Goal: Information Seeking & Learning: Learn about a topic

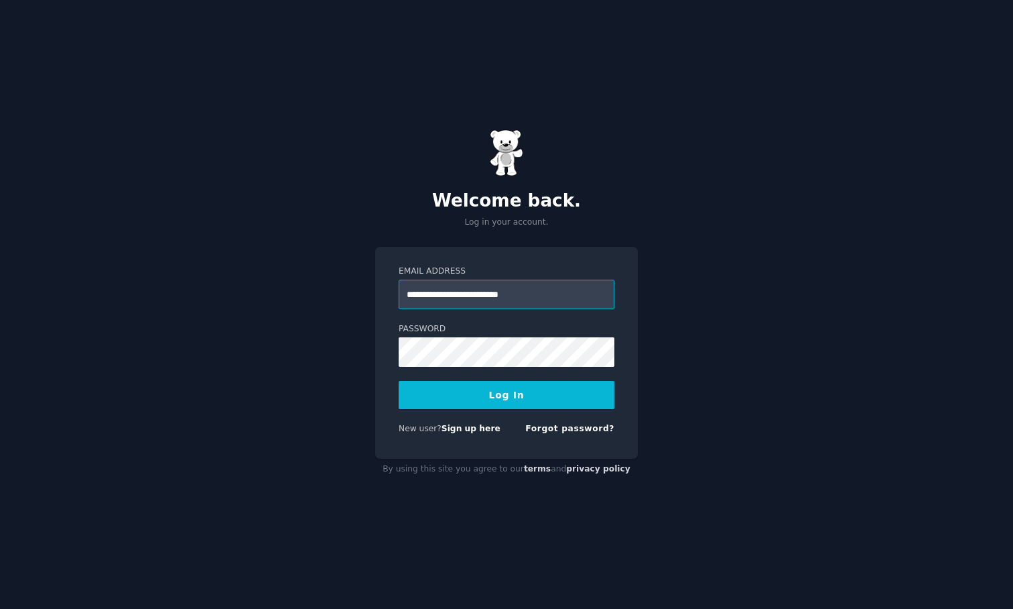
type input "**********"
click at [507, 394] on button "Log In" at bounding box center [507, 395] width 216 height 28
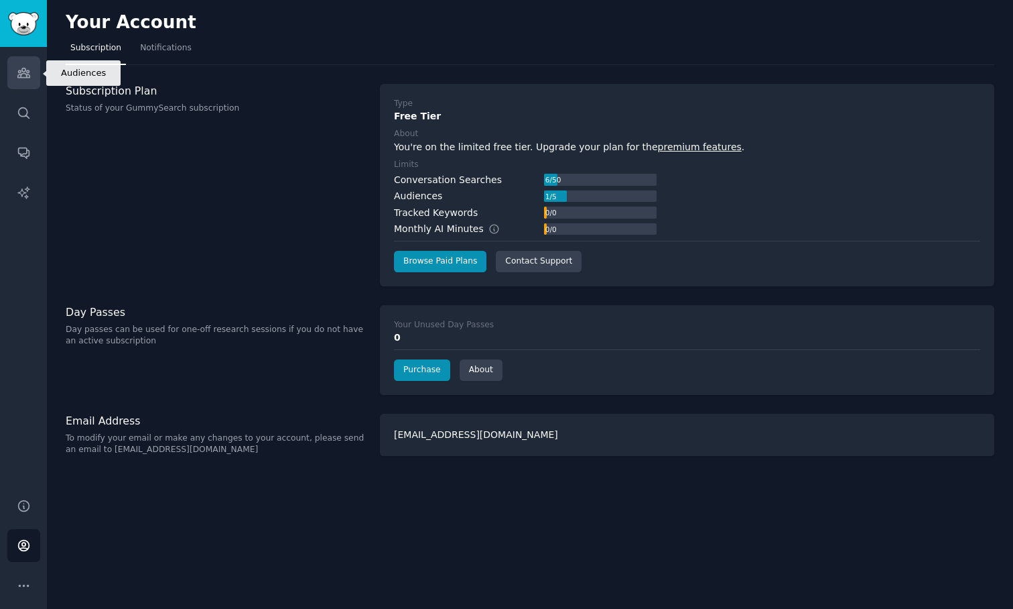
click at [22, 82] on link "Audiences" at bounding box center [23, 72] width 33 height 33
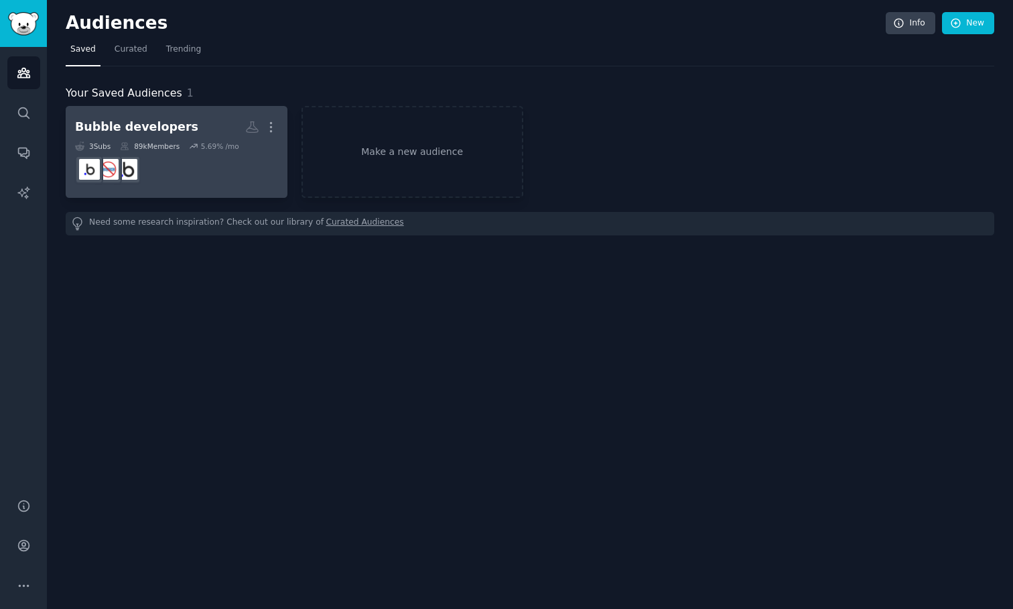
click at [225, 152] on dd at bounding box center [176, 170] width 203 height 38
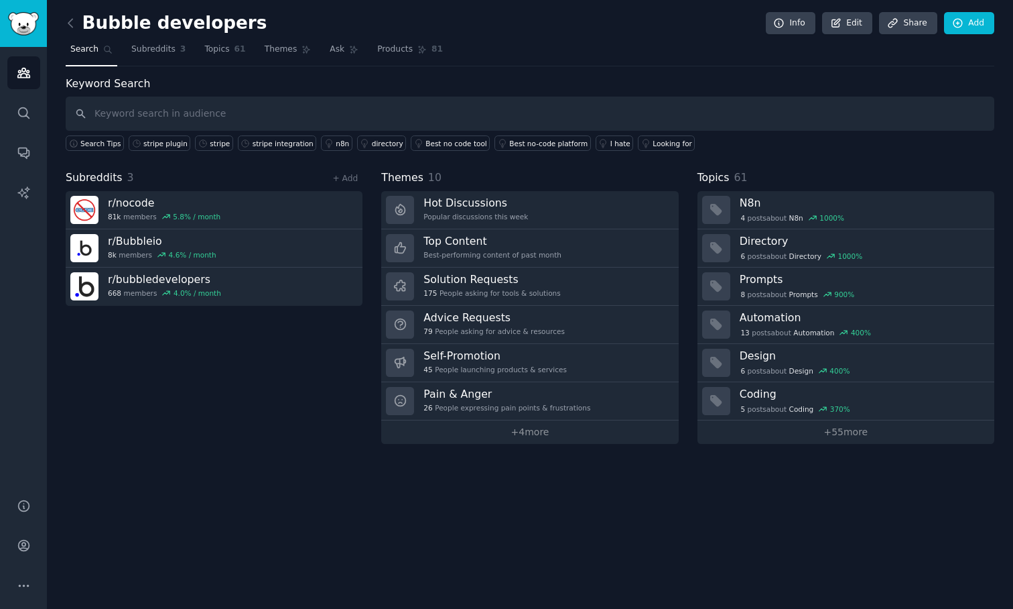
type input "a"
type input "stripe"
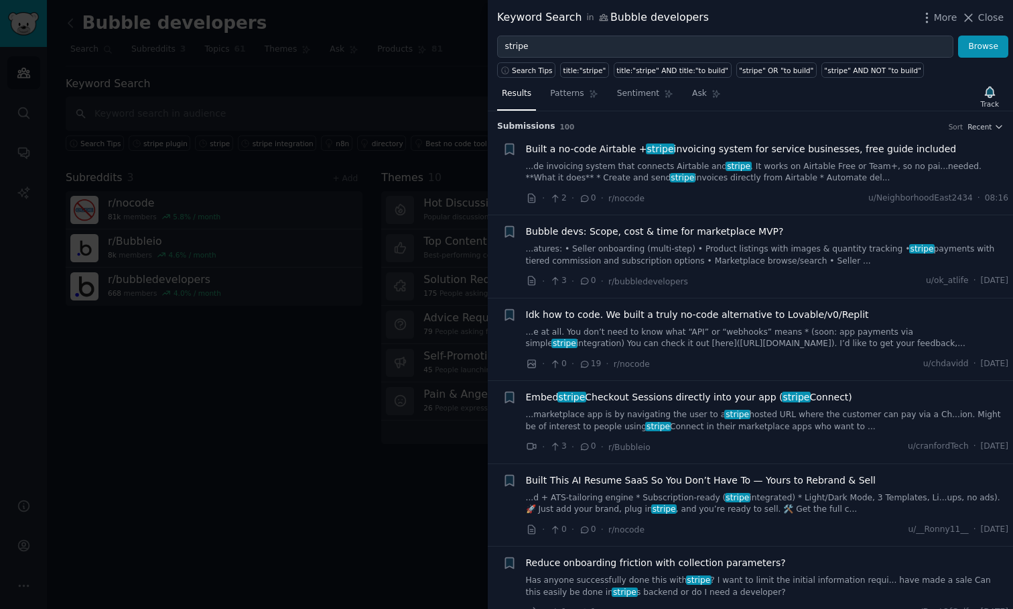
click at [269, 416] on div at bounding box center [506, 304] width 1013 height 609
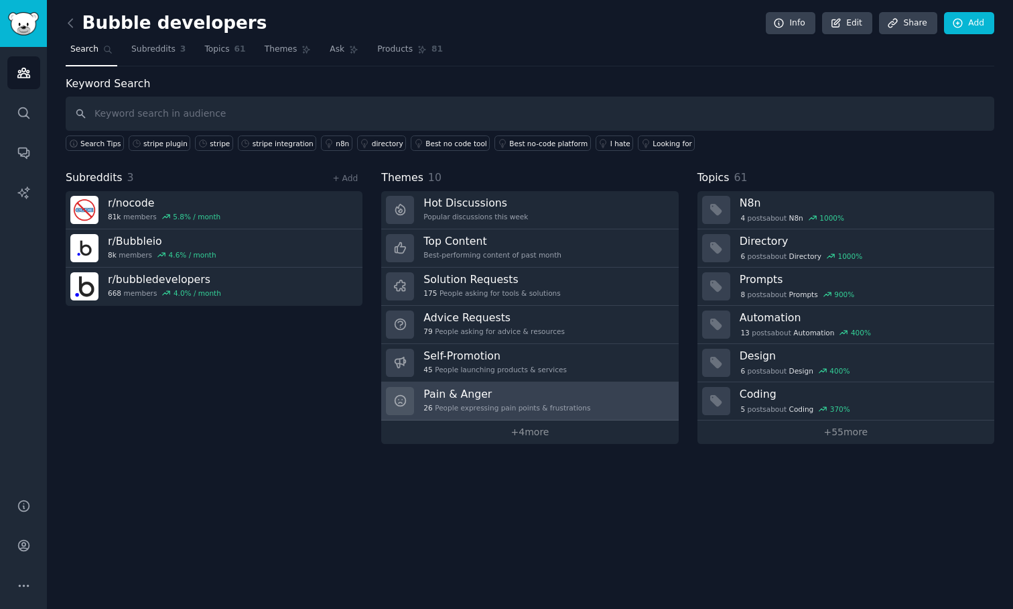
click at [485, 400] on div "Pain & Anger 26 People expressing pain points & frustrations" at bounding box center [507, 401] width 167 height 28
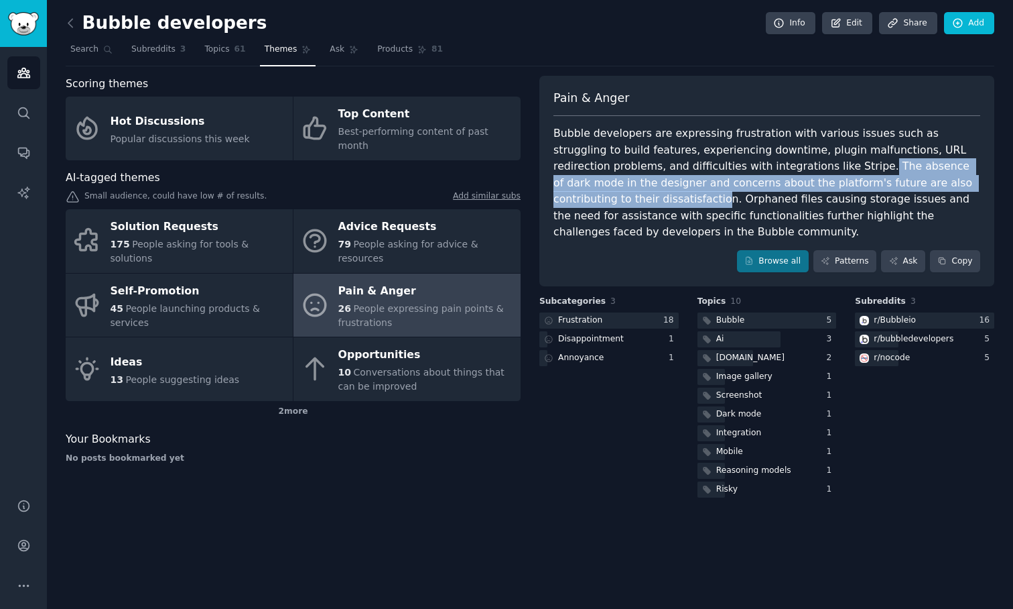
drag, startPoint x: 760, startPoint y: 163, endPoint x: 952, endPoint y: 175, distance: 192.1
click at [952, 175] on div "Bubble developers are expressing frustration with various issues such as strugg…" at bounding box center [767, 182] width 427 height 115
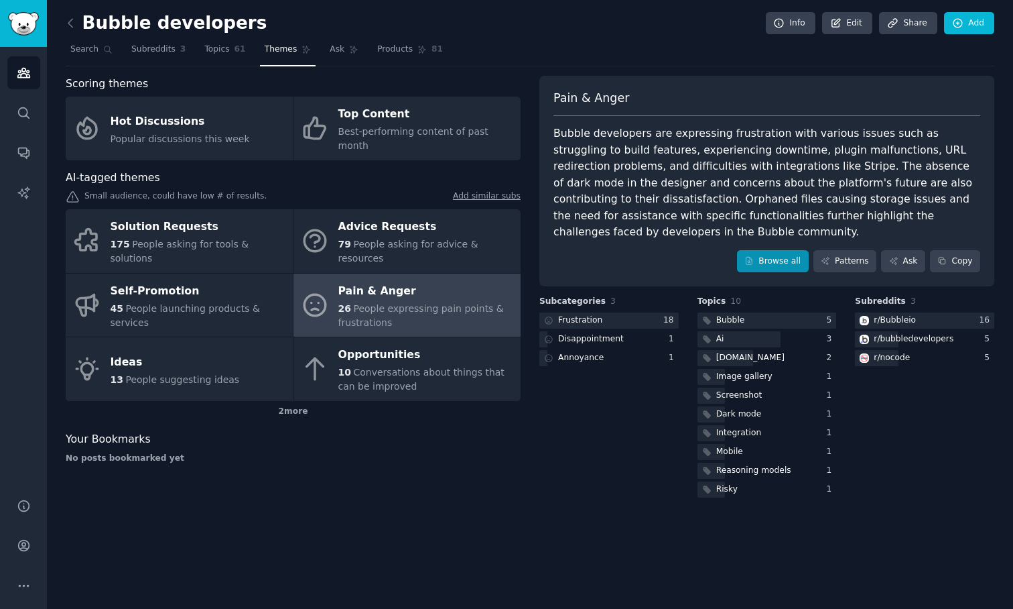
click at [771, 259] on link "Browse all" at bounding box center [773, 261] width 72 height 23
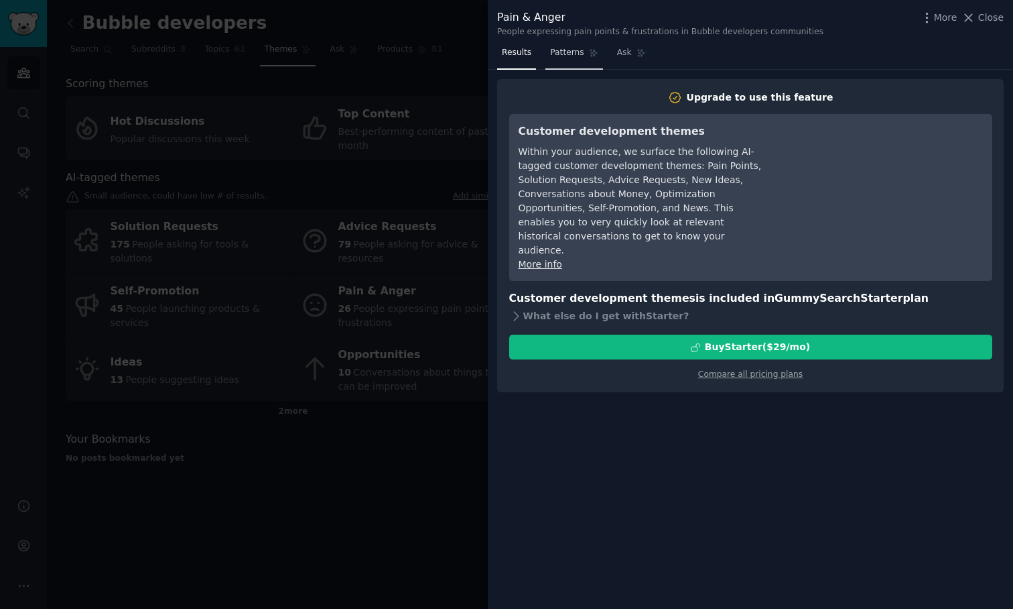
click at [577, 56] on span "Patterns" at bounding box center [567, 53] width 34 height 12
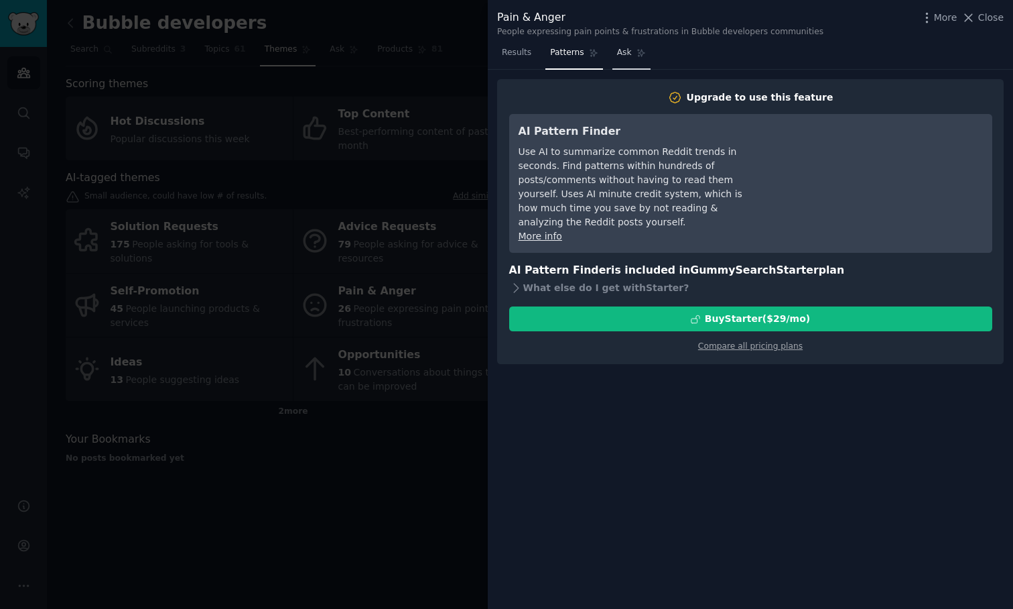
click at [631, 55] on link "Ask" at bounding box center [632, 55] width 38 height 27
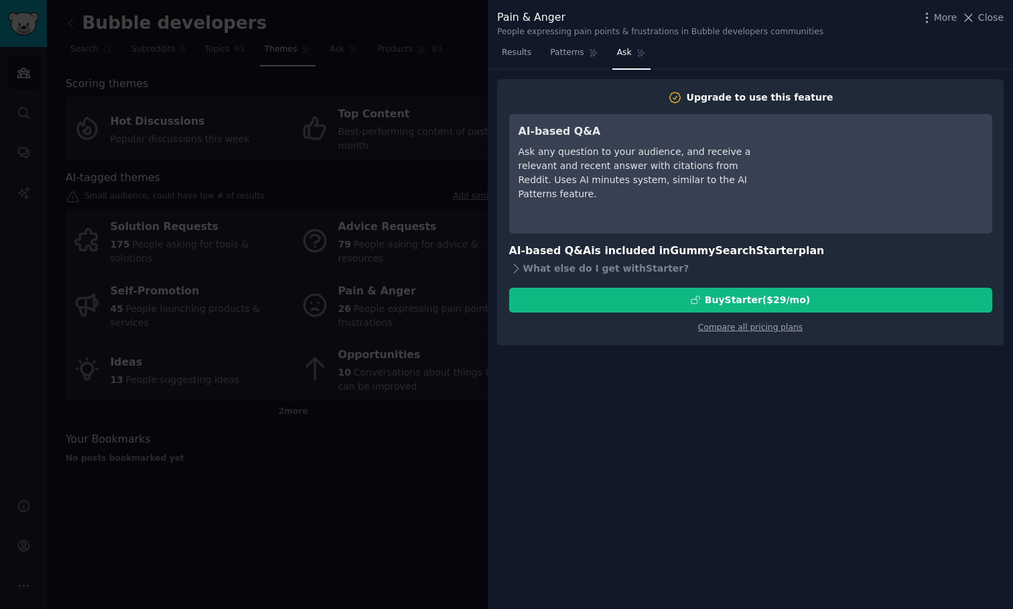
click at [594, 145] on div "Ask any question to your audience, and receive a relevant and recent answer wit…" at bounding box center [641, 173] width 245 height 56
click at [456, 499] on div at bounding box center [506, 304] width 1013 height 609
